Goal: Information Seeking & Learning: Learn about a topic

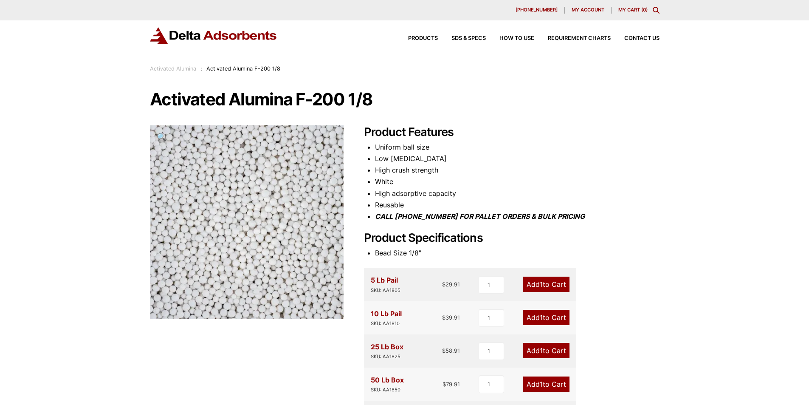
click at [466, 169] on li "High crush strength" at bounding box center [517, 169] width 285 height 11
click at [450, 152] on li "Uniform ball size" at bounding box center [517, 146] width 285 height 11
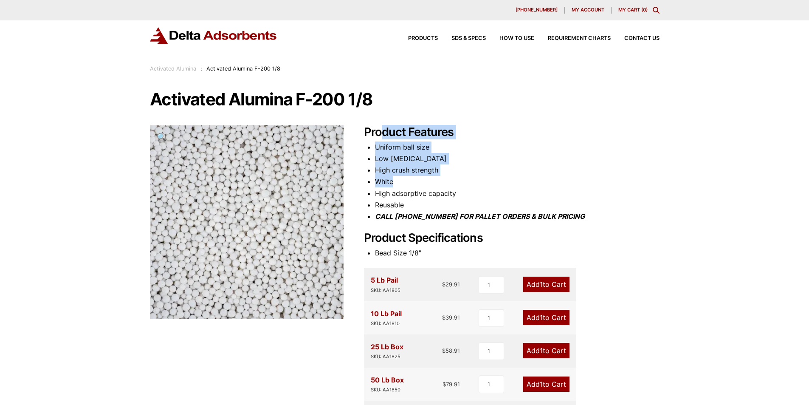
drag, startPoint x: 383, startPoint y: 130, endPoint x: 426, endPoint y: 194, distance: 76.8
click at [426, 194] on div "Product Features Uniform ball size Low [MEDICAL_DATA] High crush strength White…" at bounding box center [512, 345] width 296 height 440
click at [424, 193] on li "High adsorptive capacity" at bounding box center [517, 193] width 285 height 11
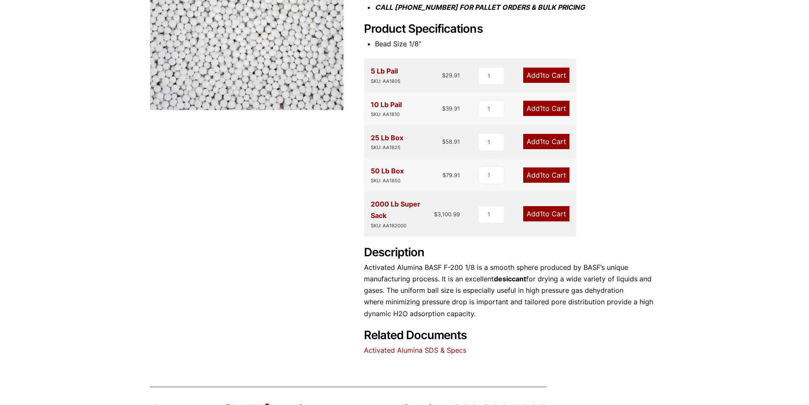
scroll to position [212, 0]
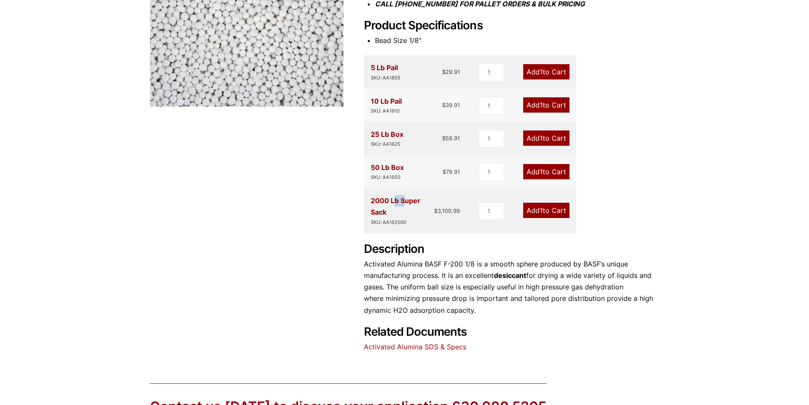
drag, startPoint x: 371, startPoint y: 201, endPoint x: 384, endPoint y: 198, distance: 13.4
click at [384, 198] on div "2000 Lb Super Sack SKU: AA182000" at bounding box center [403, 210] width 64 height 31
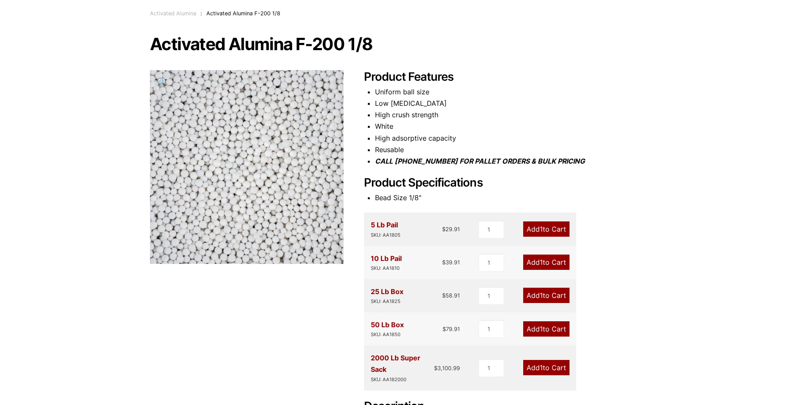
scroll to position [0, 0]
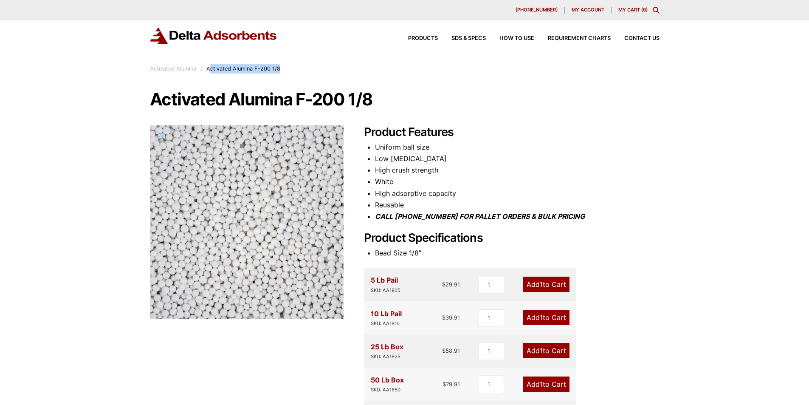
drag, startPoint x: 278, startPoint y: 73, endPoint x: 208, endPoint y: 69, distance: 70.2
click at [208, 69] on div "Activated Alumina : Activated Alumina F-200 1/8" at bounding box center [405, 68] width 510 height 9
copy span "ctivated Alumina F-200 1/8"
